Goal: Task Accomplishment & Management: Manage account settings

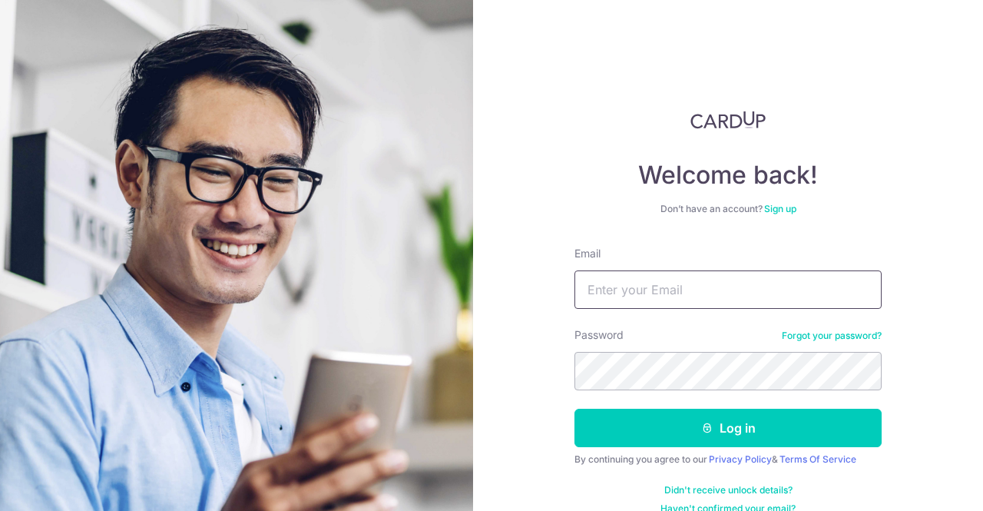
type input "[EMAIL_ADDRESS][DOMAIN_NAME]"
click at [575, 409] on button "Log in" at bounding box center [728, 428] width 307 height 38
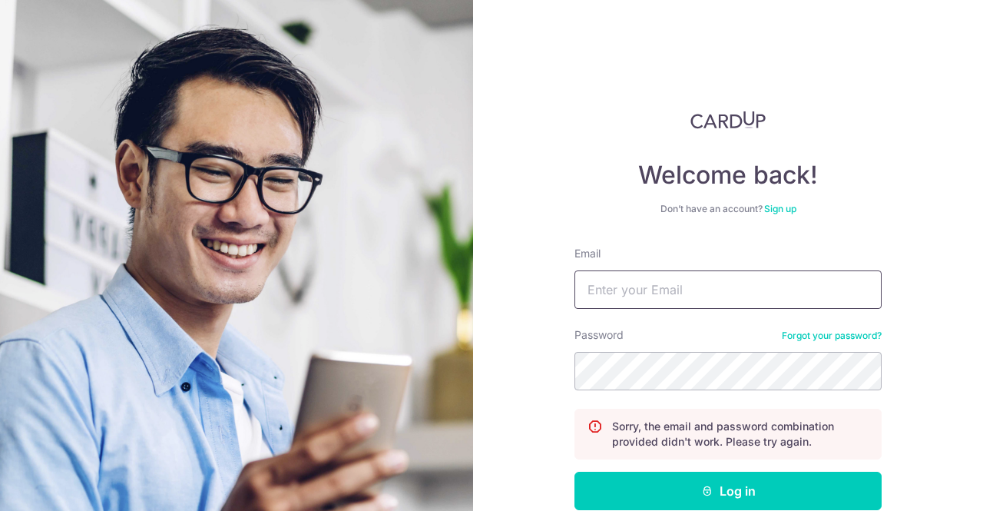
click at [621, 284] on input "Email" at bounding box center [728, 289] width 307 height 38
type input "[EMAIL_ADDRESS][DOMAIN_NAME]"
click at [575, 472] on button "Log in" at bounding box center [728, 491] width 307 height 38
click at [596, 257] on label "Email" at bounding box center [588, 253] width 26 height 15
click at [596, 270] on input "Email" at bounding box center [728, 289] width 307 height 38
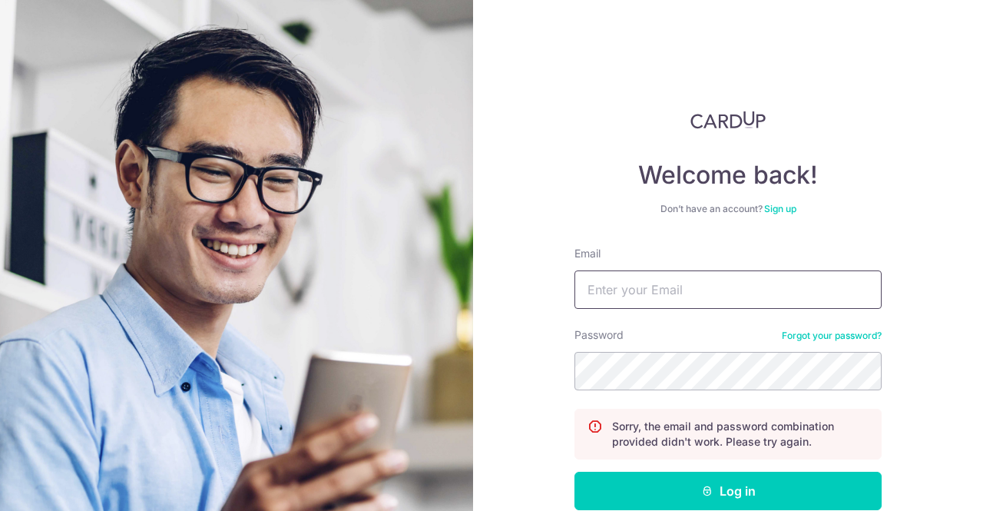
click at [596, 285] on input "Email" at bounding box center [728, 289] width 307 height 38
type input "[EMAIL_ADDRESS][DOMAIN_NAME]"
click at [575, 472] on button "Log in" at bounding box center [728, 491] width 307 height 38
click at [614, 293] on input "Email" at bounding box center [728, 289] width 307 height 38
type input "[EMAIL_ADDRESS][DOMAIN_NAME]"
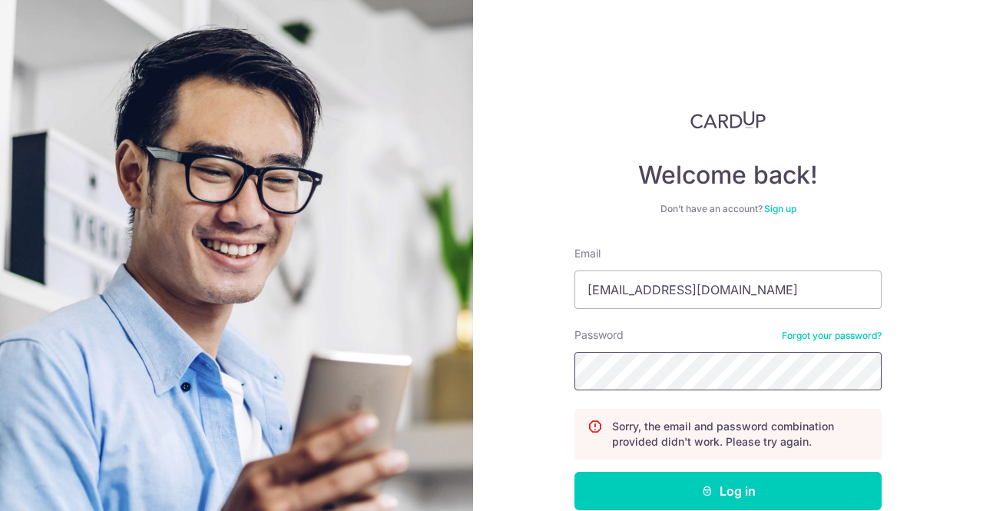
click at [575, 472] on button "Log in" at bounding box center [728, 491] width 307 height 38
click at [654, 291] on input "Email" at bounding box center [728, 289] width 307 height 38
type input "[EMAIL_ADDRESS][DOMAIN_NAME]"
click at [575, 472] on button "Log in" at bounding box center [728, 491] width 307 height 38
click at [802, 330] on div "Password Forgot your password?" at bounding box center [728, 358] width 307 height 63
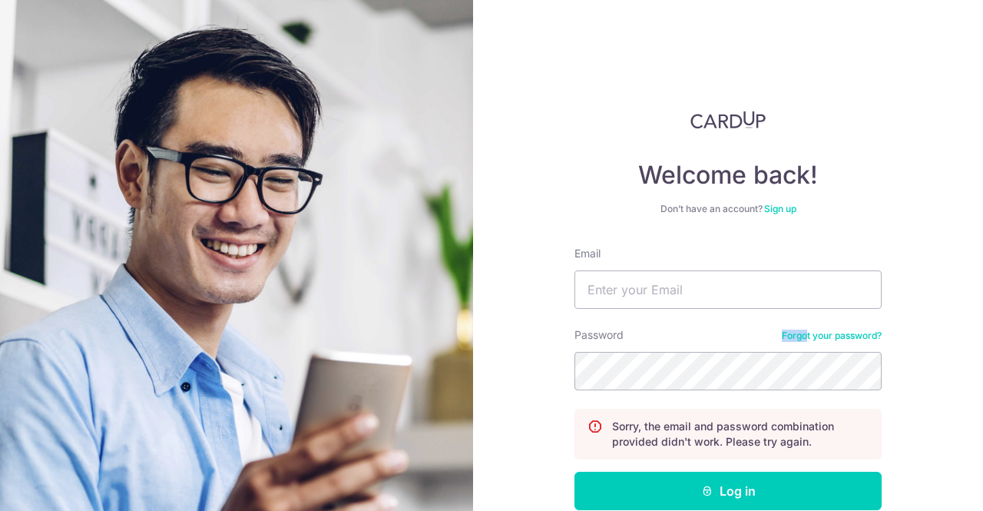
click at [801, 336] on link "Forgot your password?" at bounding box center [832, 336] width 100 height 12
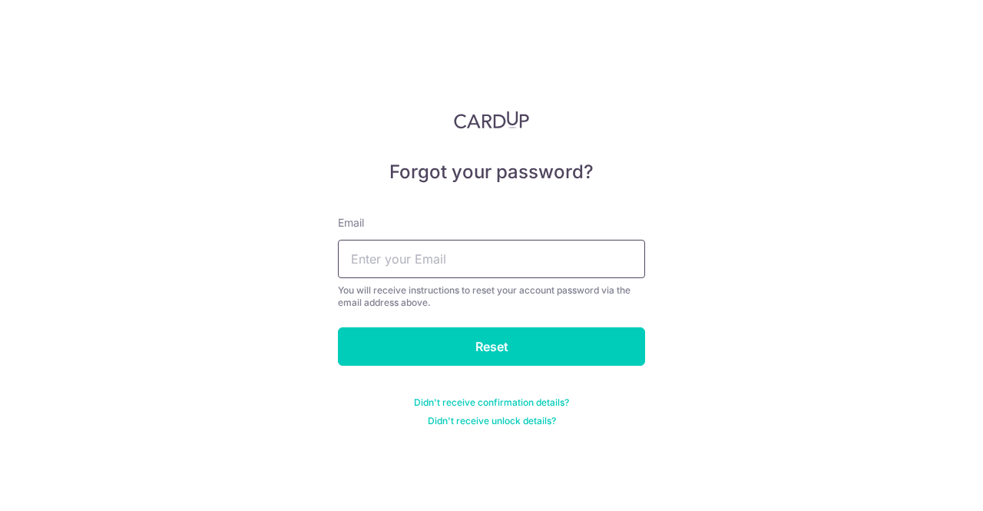
click at [386, 259] on input "text" at bounding box center [491, 259] width 307 height 38
type input "[EMAIL_ADDRESS][DOMAIN_NAME]"
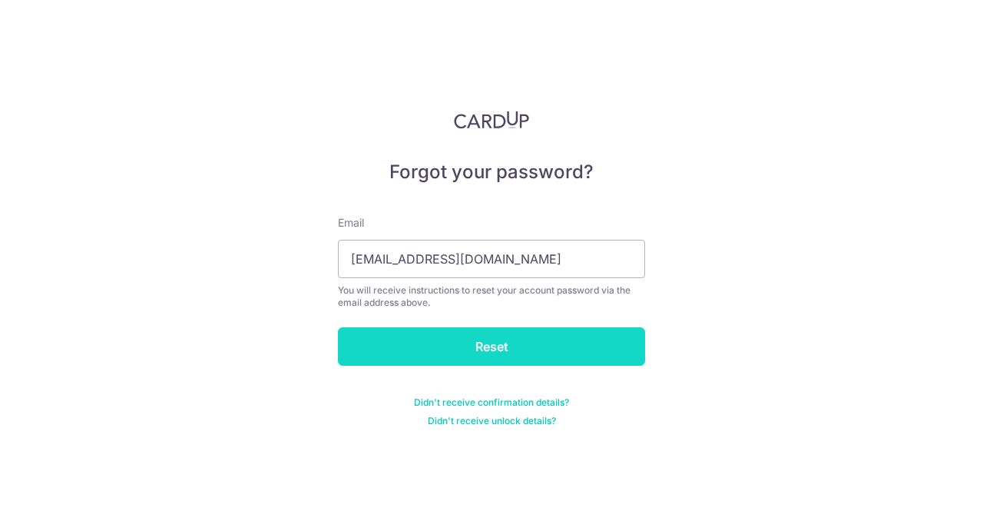
click at [438, 340] on input "Reset" at bounding box center [491, 346] width 307 height 38
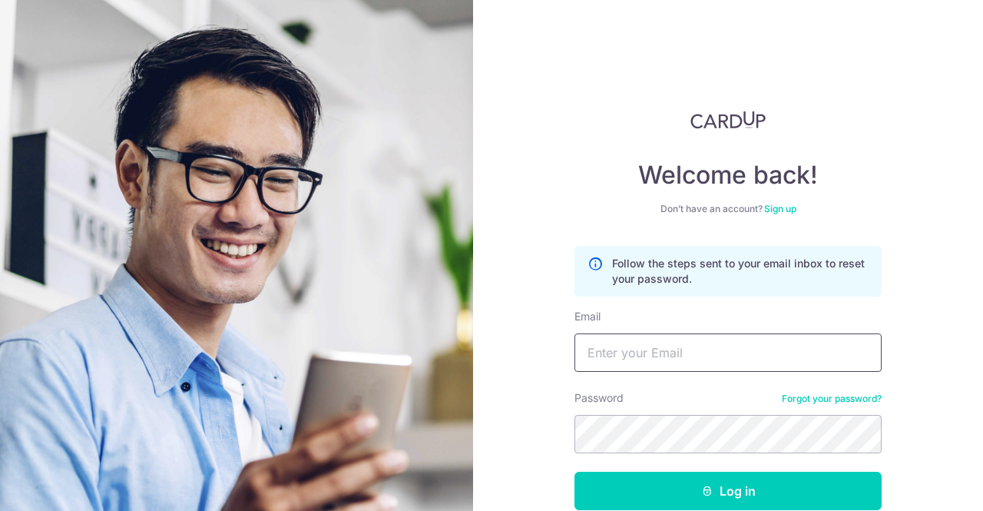
click at [629, 350] on input "Email" at bounding box center [728, 352] width 307 height 38
type input "[EMAIL_ADDRESS][DOMAIN_NAME]"
